Goal: Task Accomplishment & Management: Manage account settings

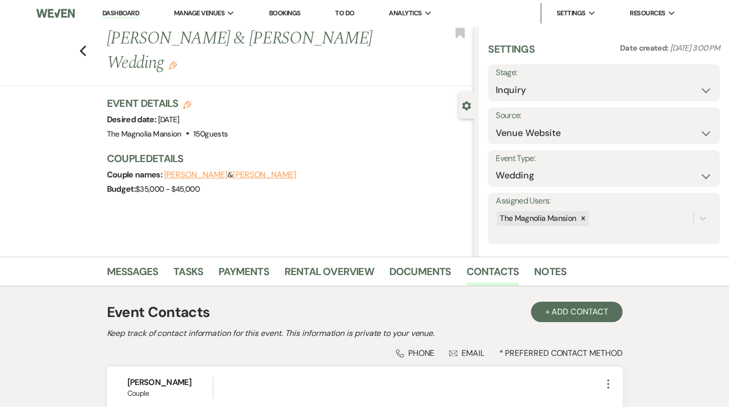
select select "5"
click at [86, 46] on use "button" at bounding box center [82, 51] width 7 height 11
select select "8"
select select "6"
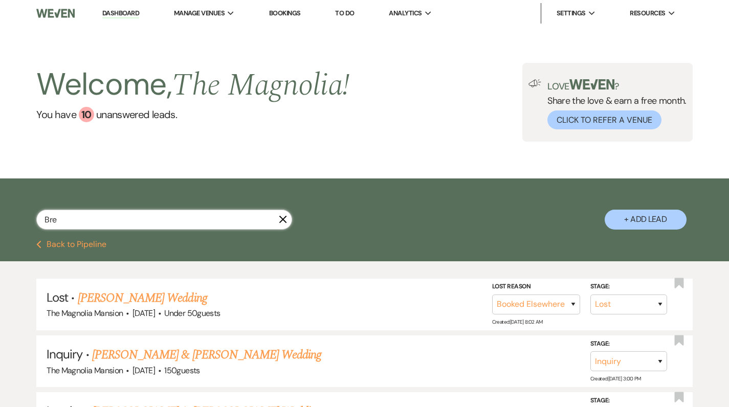
click at [85, 219] on input "Bre" at bounding box center [164, 220] width 256 height 20
type input "B"
type input "grac"
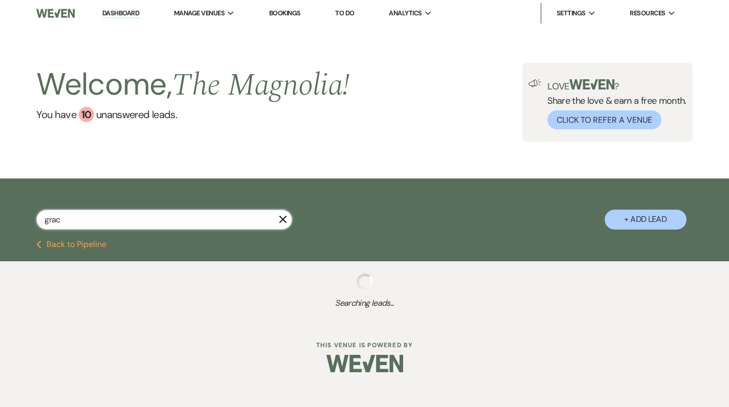
select select "2"
select select "8"
select select "6"
select select "8"
select select "6"
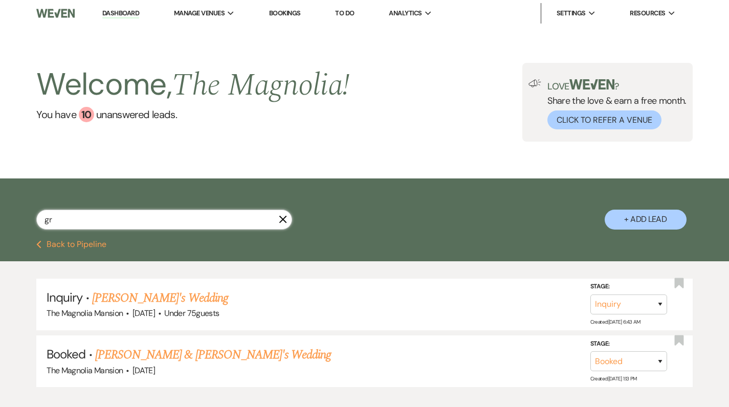
type input "g"
type input "me"
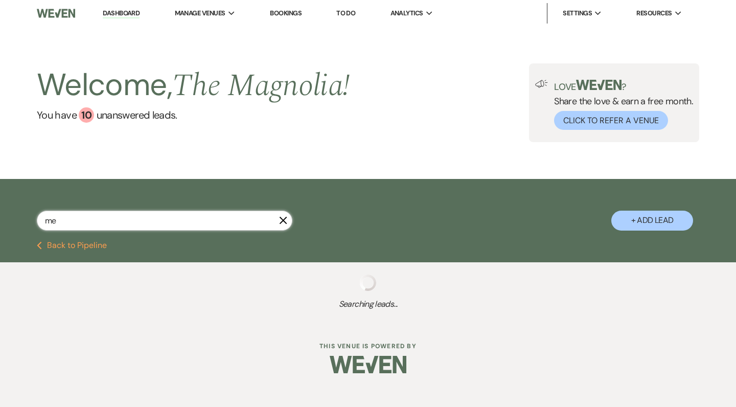
select select "5"
select select "8"
select select "6"
select select "9"
select select "8"
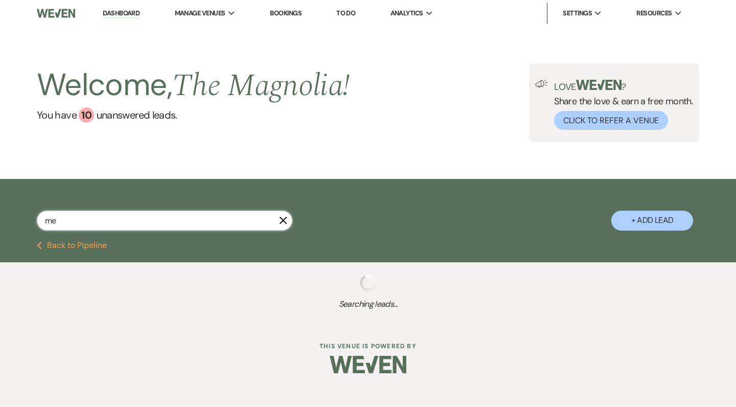
select select "6"
select select "8"
select select "6"
select select "2"
select select "8"
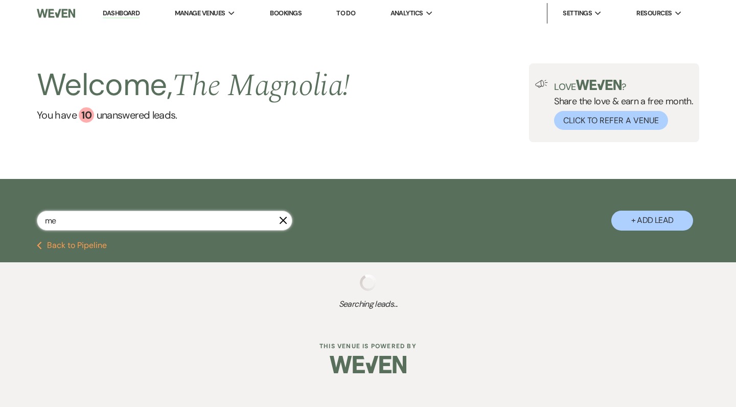
select select "5"
select select "8"
select select "5"
select select "8"
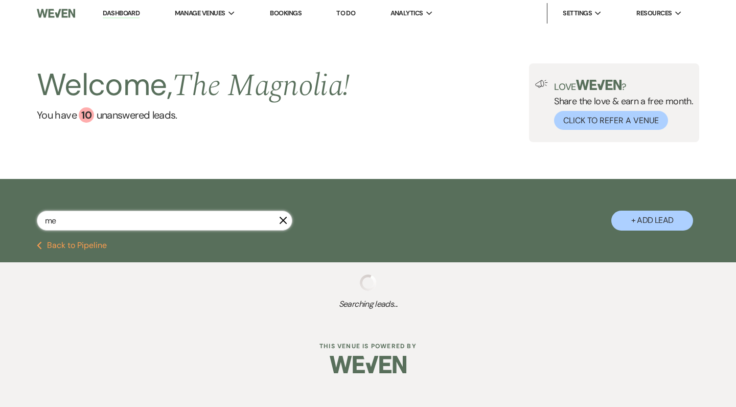
select select "5"
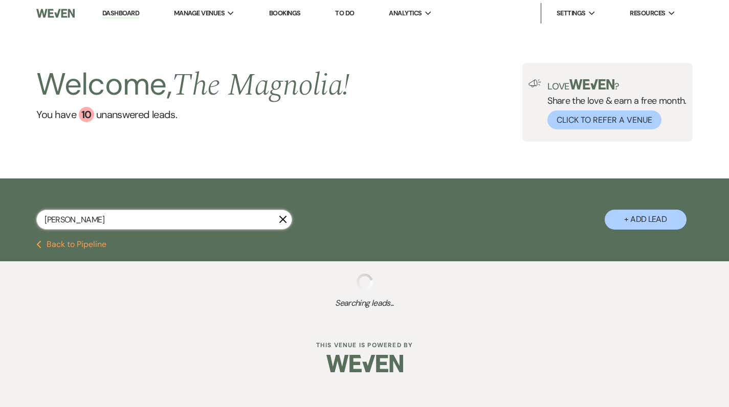
type input "[PERSON_NAME]"
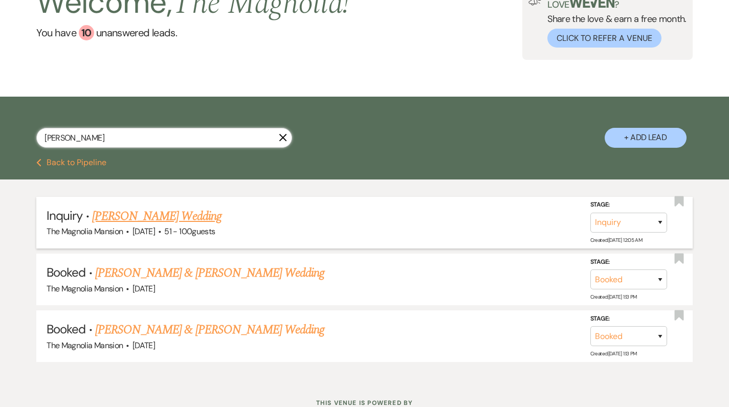
scroll to position [88, 0]
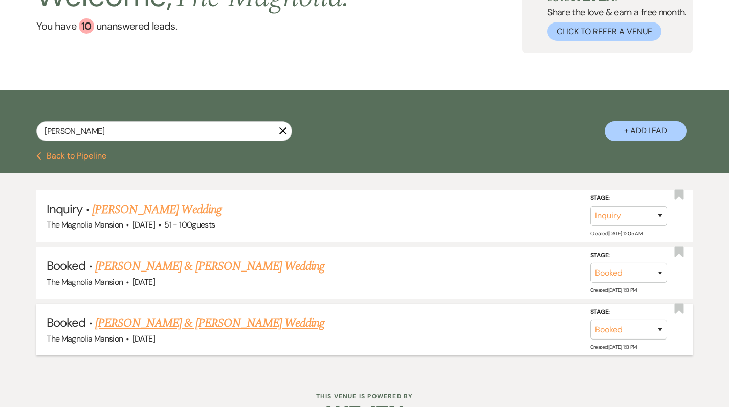
click at [150, 321] on link "[PERSON_NAME] & [PERSON_NAME] Wedding" at bounding box center [209, 323] width 229 height 18
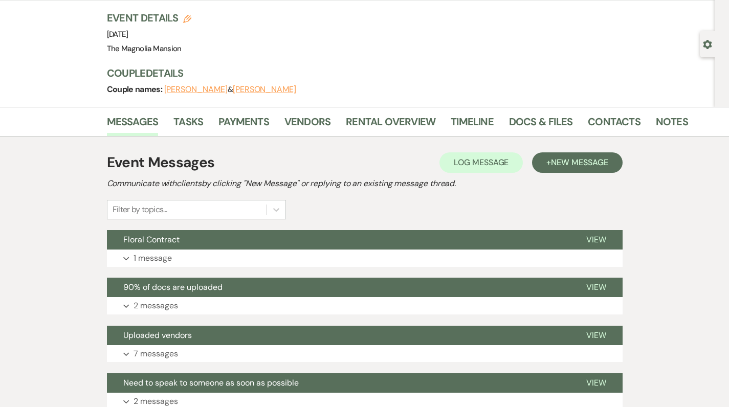
scroll to position [44, 0]
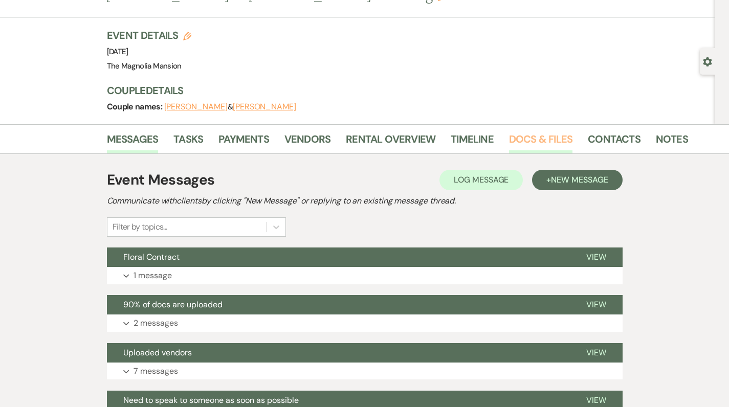
click at [537, 135] on link "Docs & Files" at bounding box center [540, 142] width 63 height 23
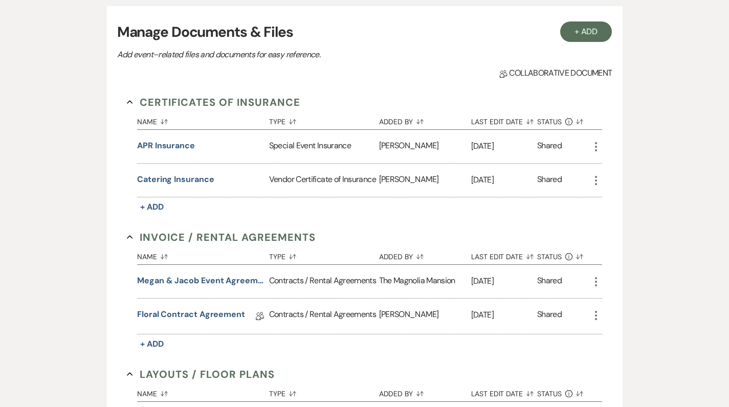
scroll to position [205, 0]
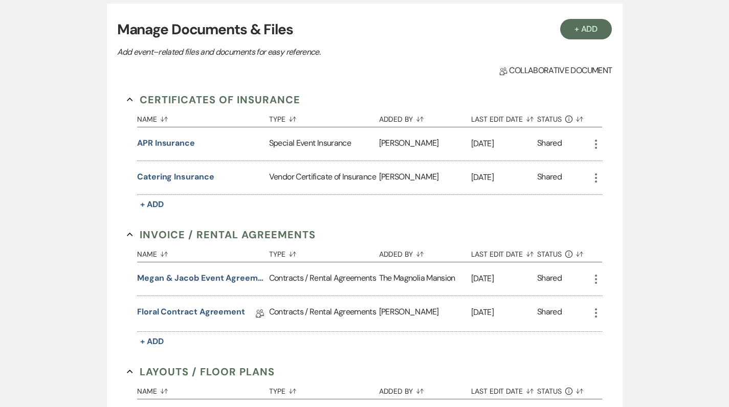
click at [596, 143] on use "button" at bounding box center [596, 144] width 2 height 9
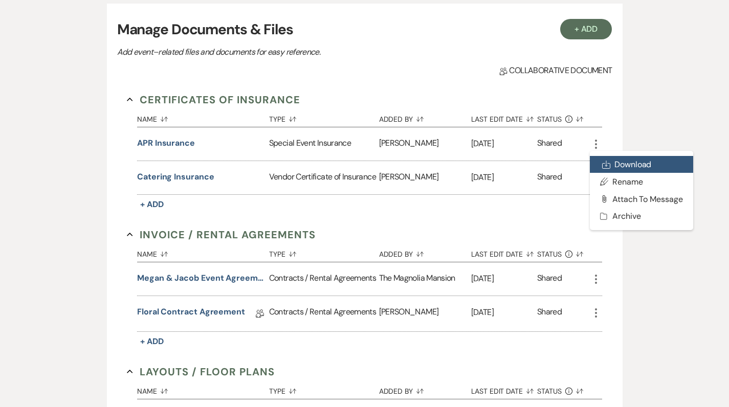
click at [632, 166] on link "Download Download" at bounding box center [641, 164] width 103 height 17
